Goal: Transaction & Acquisition: Subscribe to service/newsletter

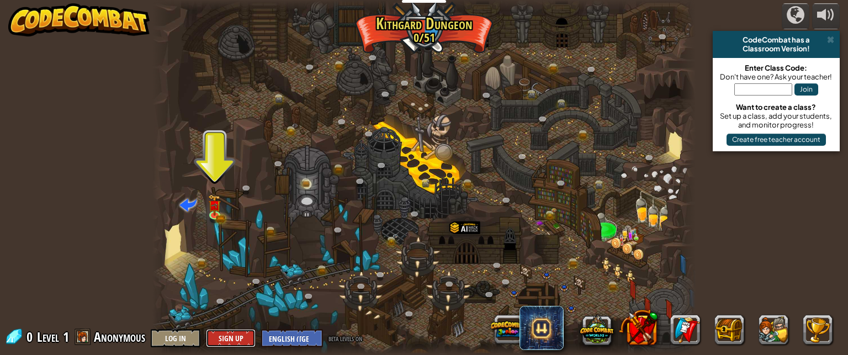
click at [229, 343] on button "Sign Up" at bounding box center [231, 338] width 50 height 18
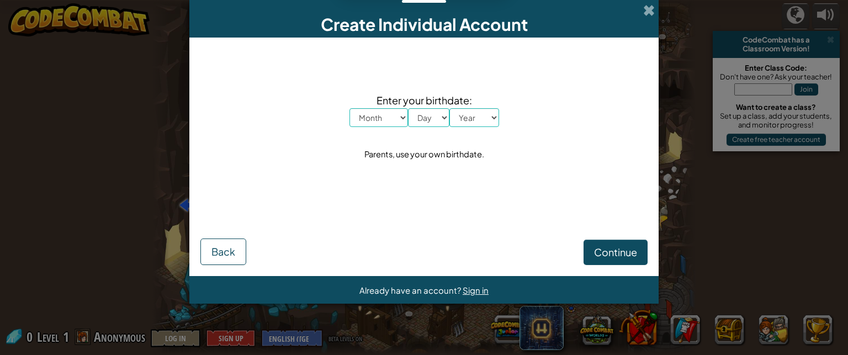
click at [366, 117] on select "Month January February March April May June July August September October Novem…" at bounding box center [379, 117] width 59 height 19
select select "7"
click at [350, 108] on select "Month January February March April May June July August September October Novem…" at bounding box center [379, 117] width 59 height 19
click at [434, 125] on select "Day 1 2 3 4 5 6 7 8 9 10 11 12 13 14 15 16 17 18 19 20 21 22 23 24 25 26 27 28 …" at bounding box center [428, 117] width 41 height 19
click at [314, 205] on div "Enter your birthdate: Month January February March April May June July August S…" at bounding box center [423, 127] width 447 height 157
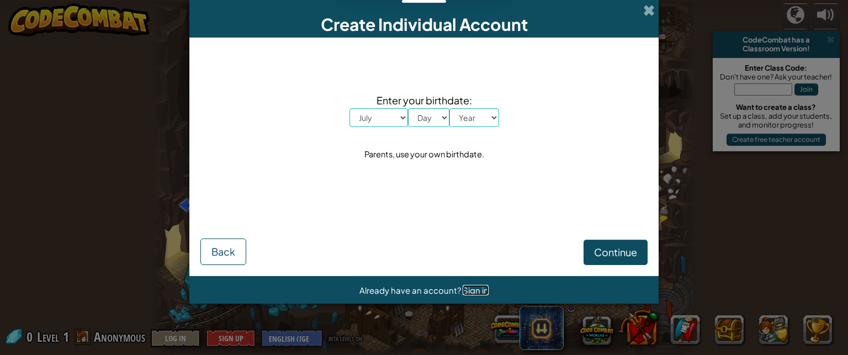
click at [470, 285] on span "Sign in" at bounding box center [476, 290] width 26 height 10
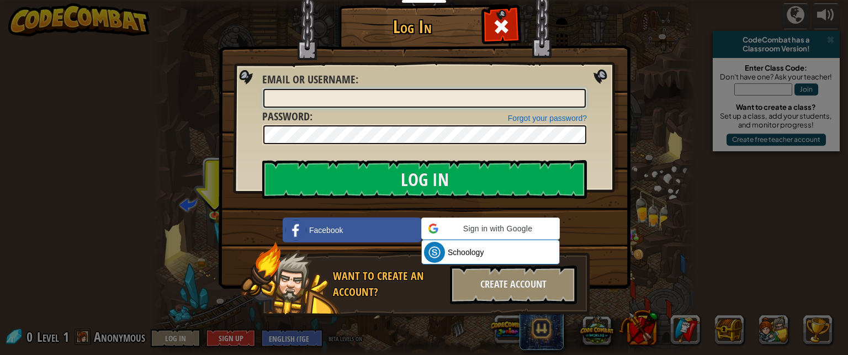
type input "johnnyamore12"
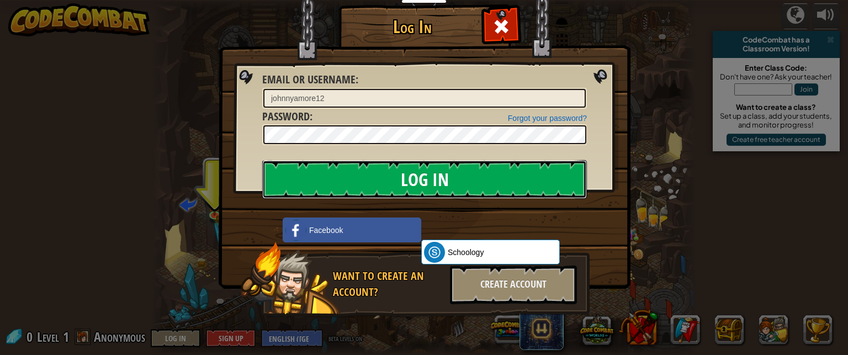
click at [281, 178] on input "Log In" at bounding box center [424, 179] width 325 height 39
